Goal: Task Accomplishment & Management: Manage account settings

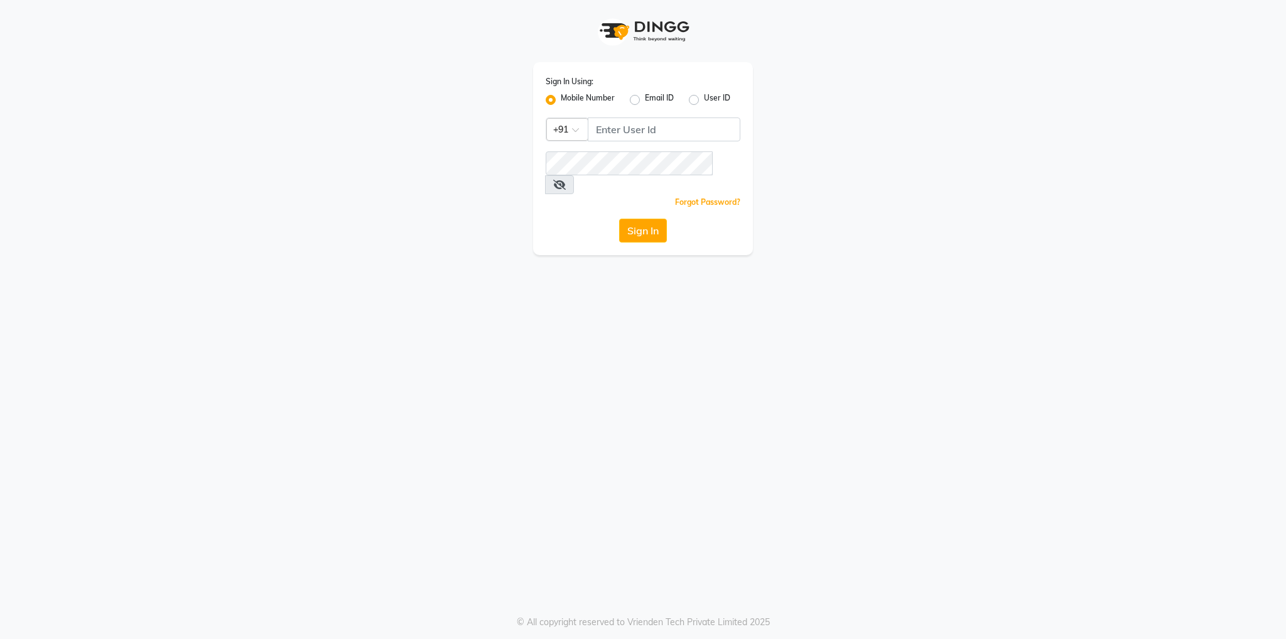
click at [704, 98] on label "User ID" at bounding box center [717, 99] width 26 height 15
click at [704, 98] on input "User ID" at bounding box center [708, 96] width 8 height 8
radio input "true"
radio input "false"
click at [642, 131] on input "Username" at bounding box center [643, 129] width 195 height 24
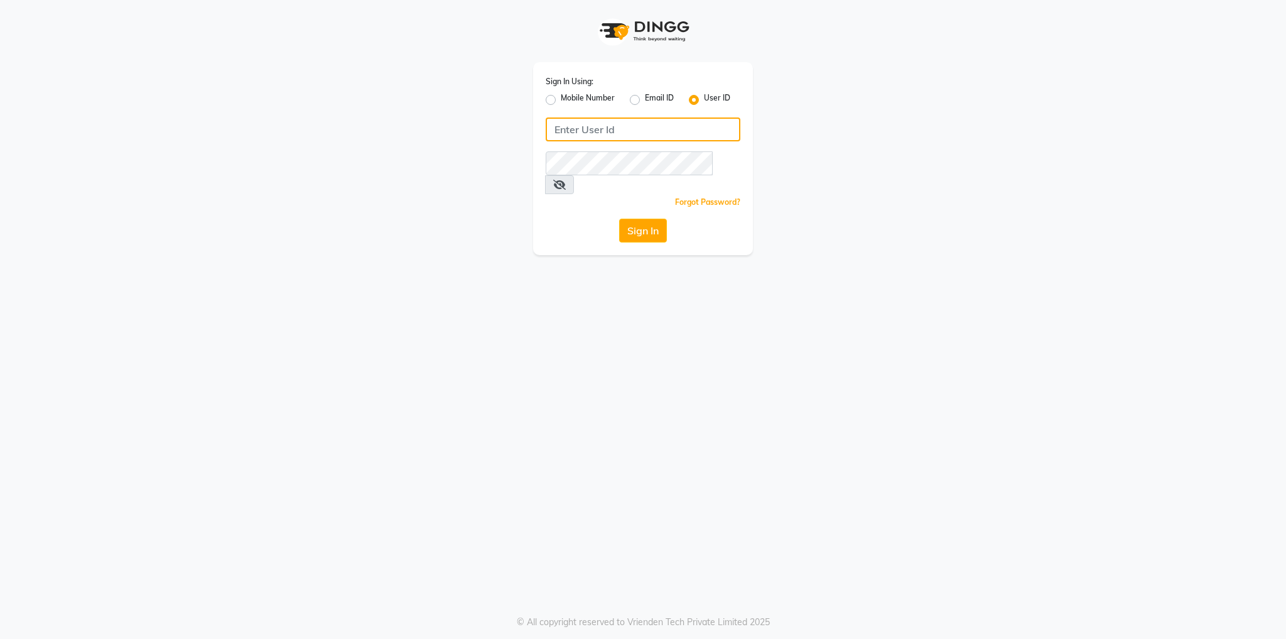
paste input "beauty"
type input "beauty"
click at [592, 195] on div "Forgot Password?" at bounding box center [643, 201] width 195 height 13
click at [583, 219] on div "Sign In" at bounding box center [643, 231] width 195 height 24
click at [638, 219] on button "Sign In" at bounding box center [643, 231] width 48 height 24
